Goal: Transaction & Acquisition: Purchase product/service

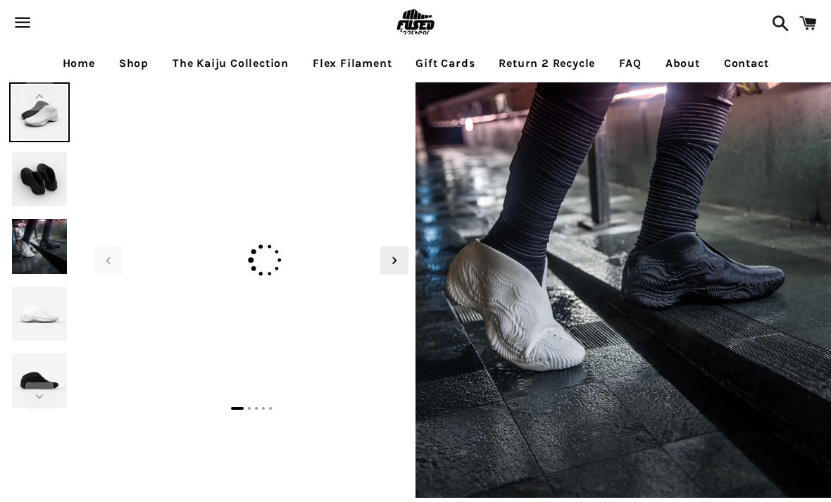
select select "**********"
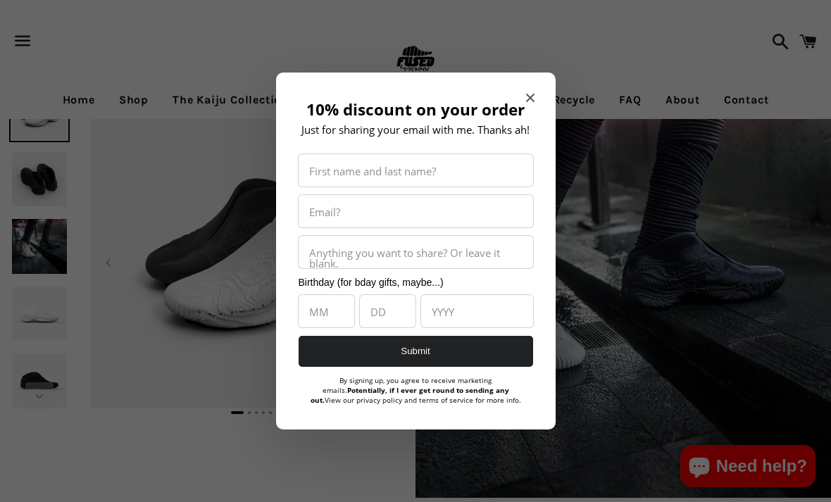
click at [547, 90] on div "10% discount on your order Just for sharing your email with me. Thanks ah! Firs…" at bounding box center [416, 252] width 280 height 358
click at [534, 100] on span "Close modal" at bounding box center [530, 98] width 8 height 14
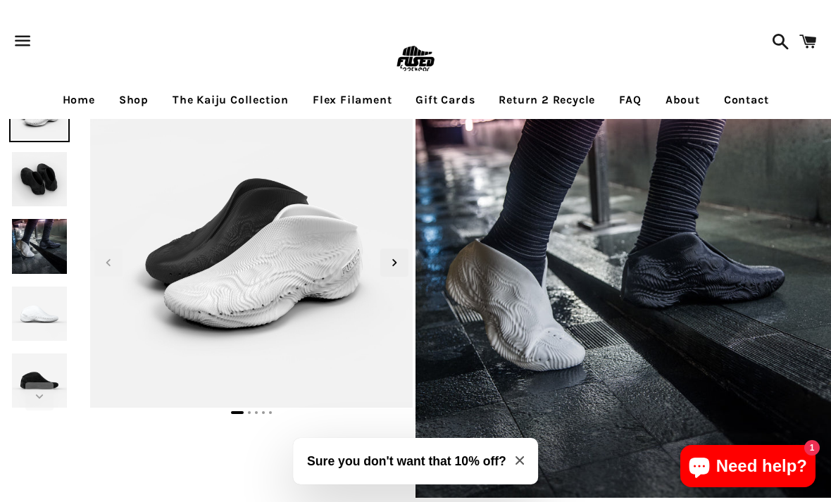
click at [539, 91] on link "Return 2 Recycle" at bounding box center [547, 99] width 118 height 35
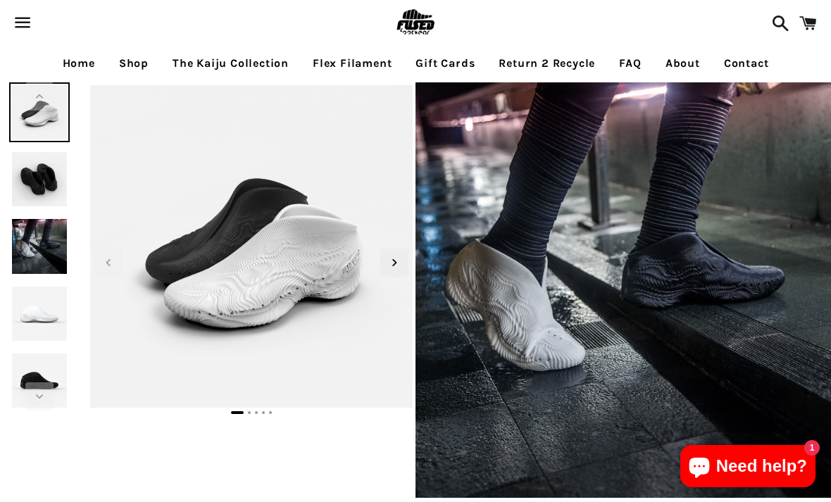
select select "**********"
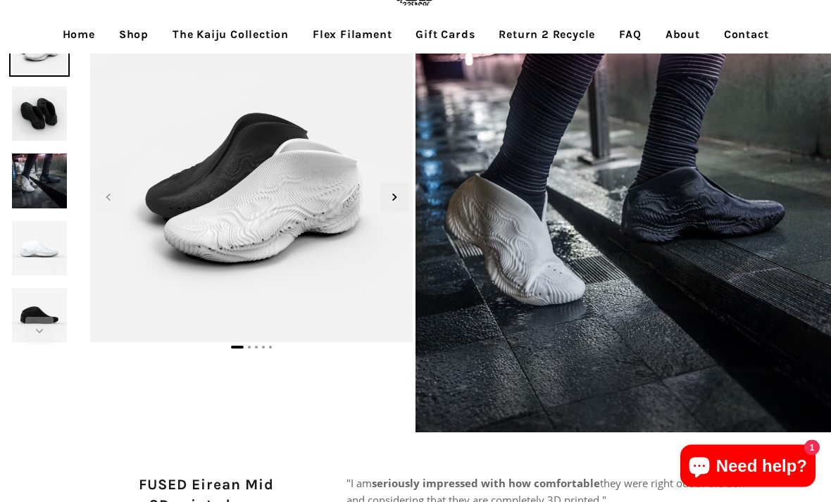
scroll to position [66, 0]
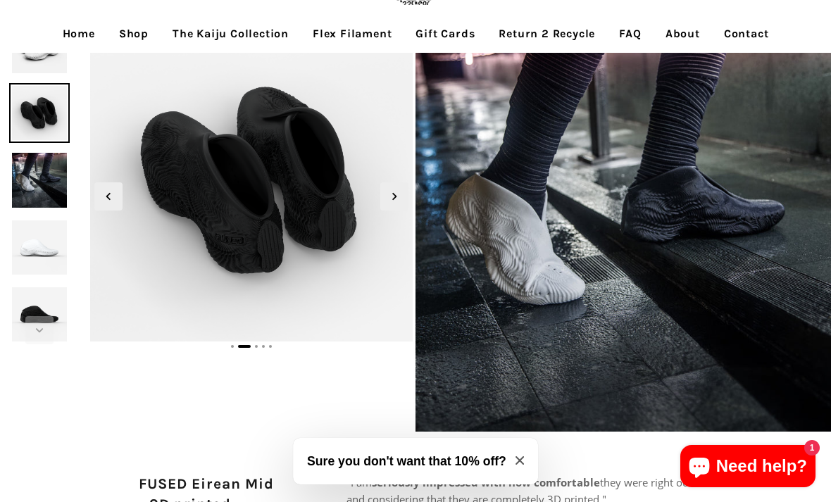
click at [33, 128] on img at bounding box center [39, 113] width 60 height 60
click at [35, 178] on img at bounding box center [39, 180] width 60 height 60
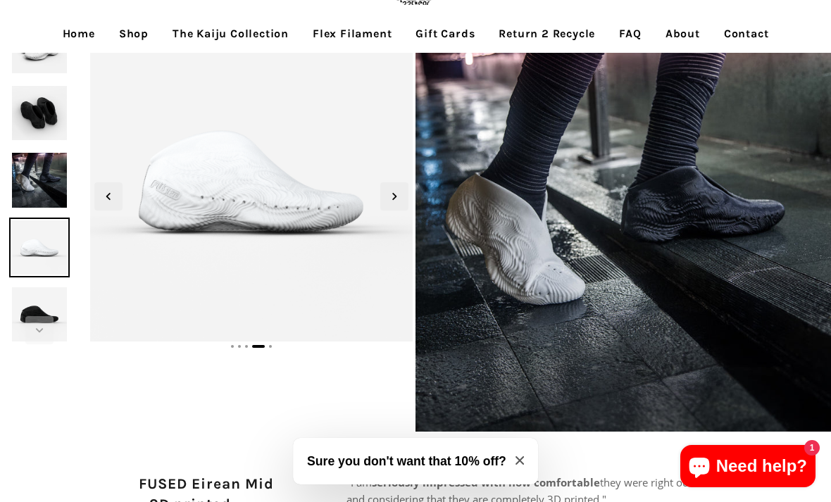
click at [38, 239] on img at bounding box center [39, 248] width 60 height 60
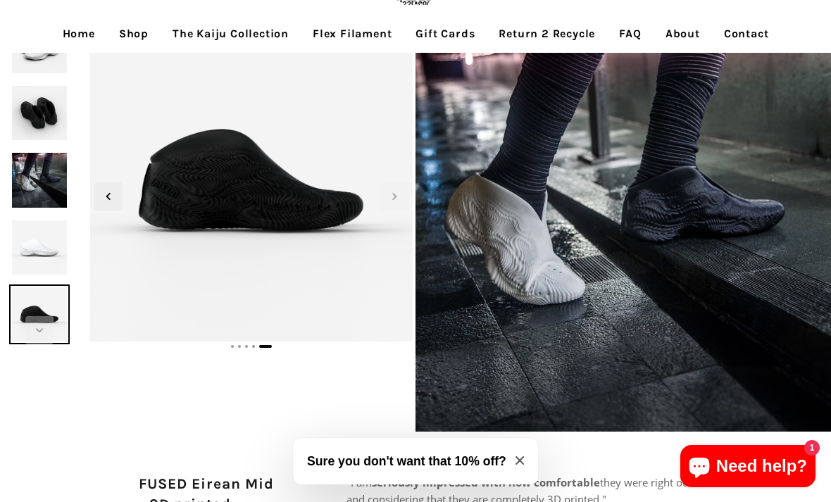
click at [32, 304] on img at bounding box center [39, 315] width 60 height 60
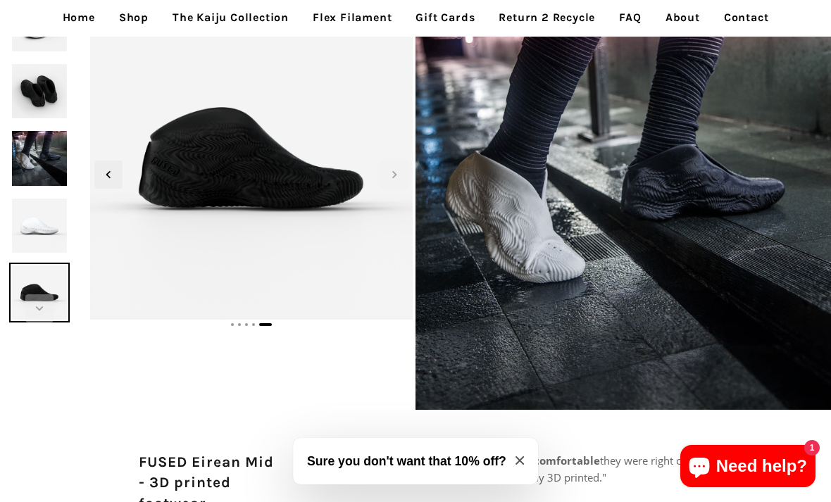
scroll to position [0, 0]
